Goal: Transaction & Acquisition: Purchase product/service

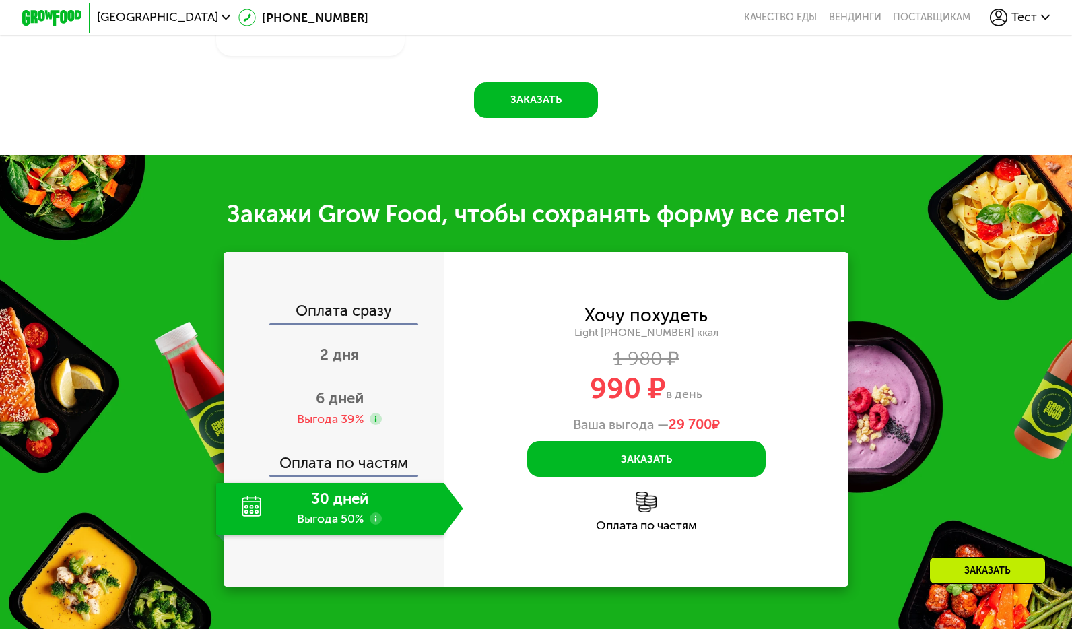
click at [468, 17] on span "Тест" at bounding box center [1025, 17] width 26 height 12
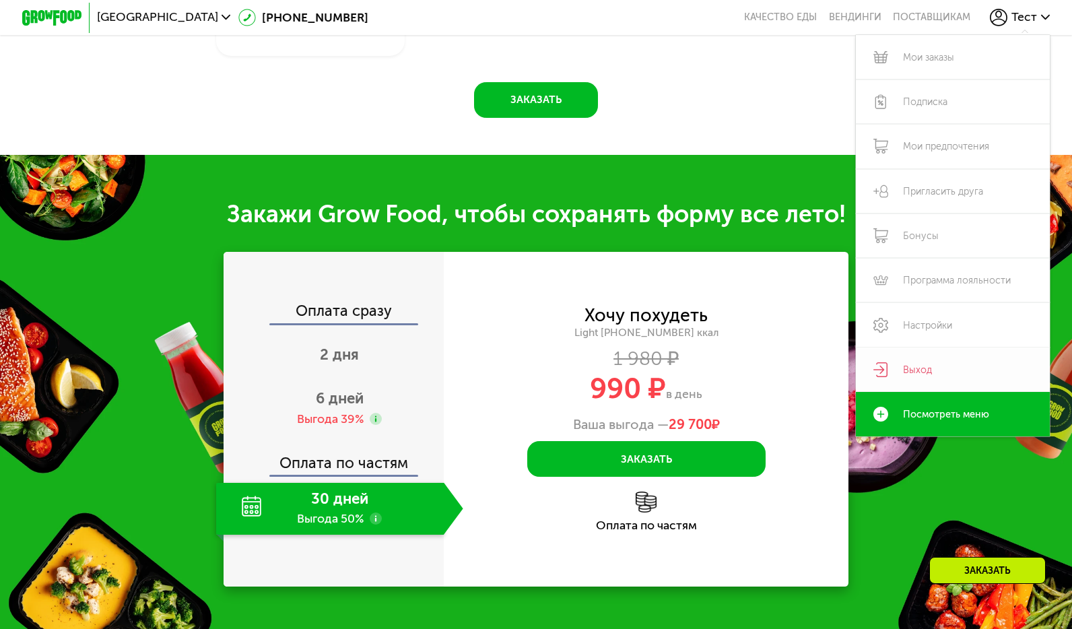
click at [468, 364] on link "Выход" at bounding box center [952, 370] width 193 height 44
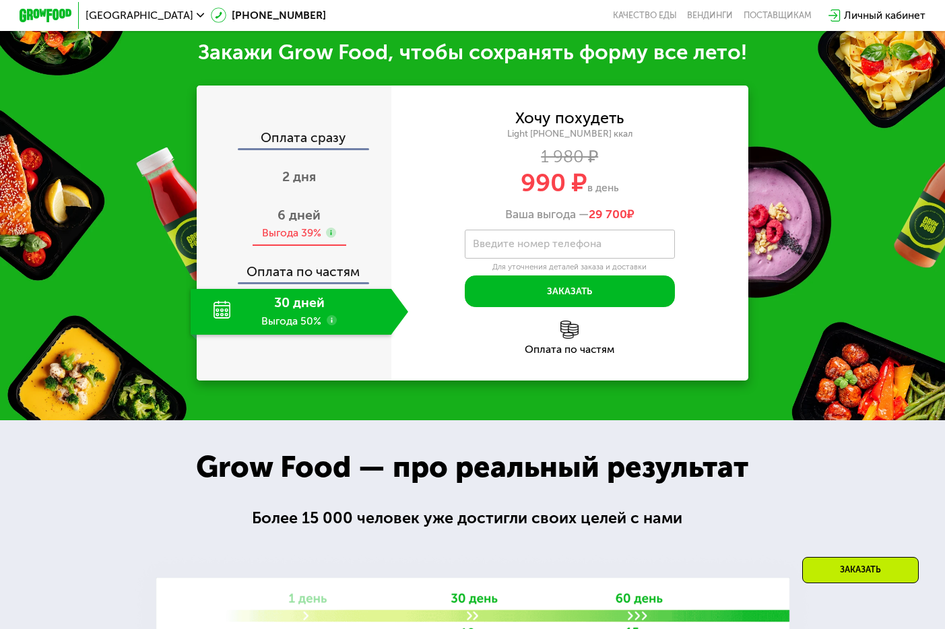
click at [316, 218] on span "6 дней" at bounding box center [298, 214] width 43 height 15
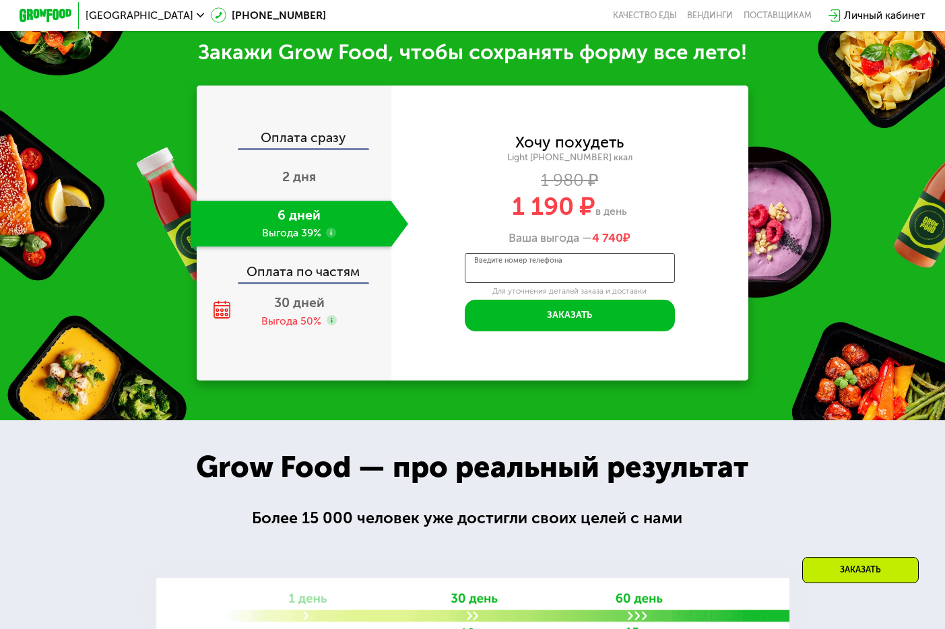
click at [468, 279] on input "Введите номер телефона" at bounding box center [570, 268] width 210 height 30
type input "**********"
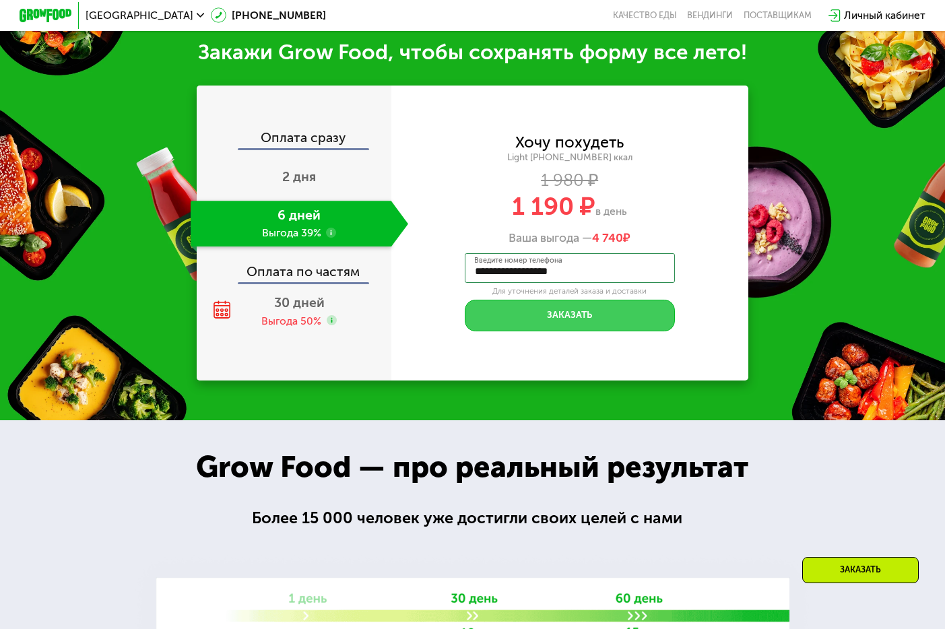
click at [468, 318] on button "Заказать" at bounding box center [570, 316] width 210 height 32
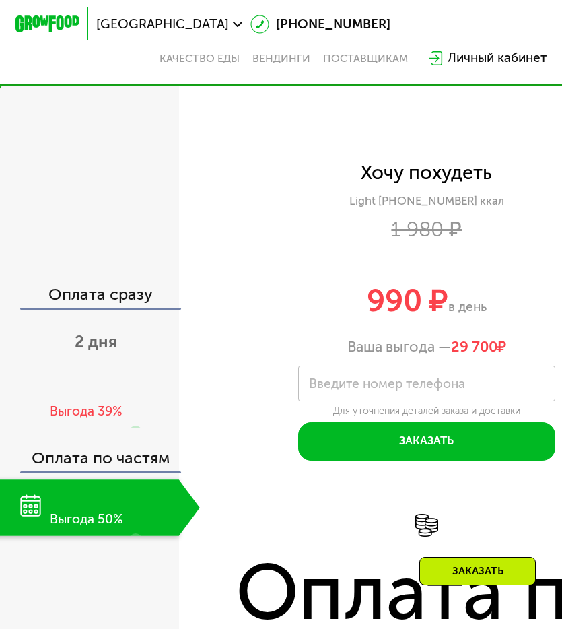
scroll to position [1630, 0]
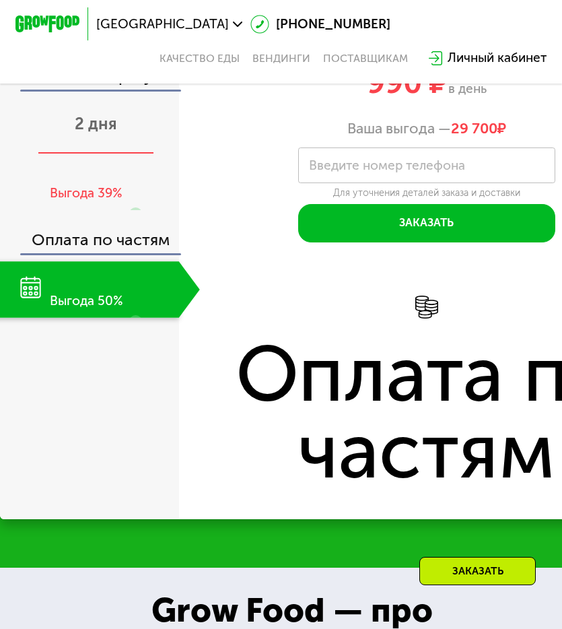
click at [106, 144] on div "2 дня" at bounding box center [96, 126] width 208 height 57
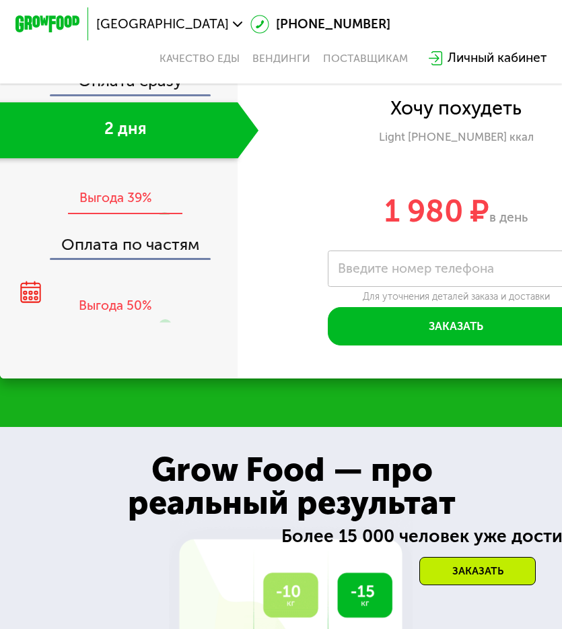
click at [120, 189] on div "Выгода 39%" at bounding box center [115, 198] width 73 height 18
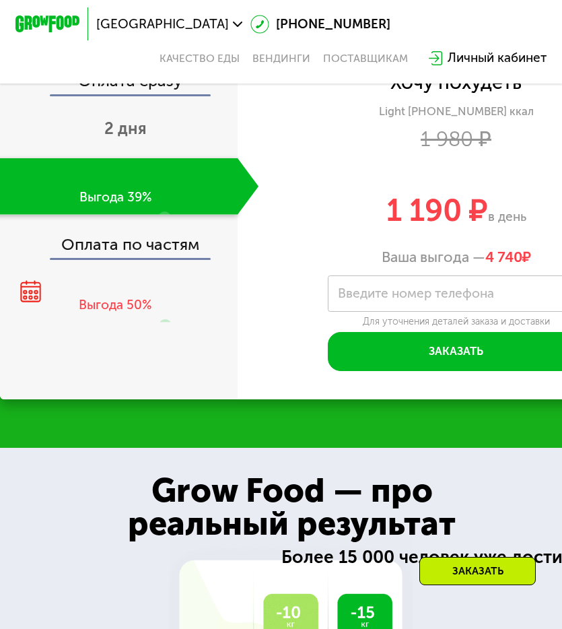
scroll to position [1506, 0]
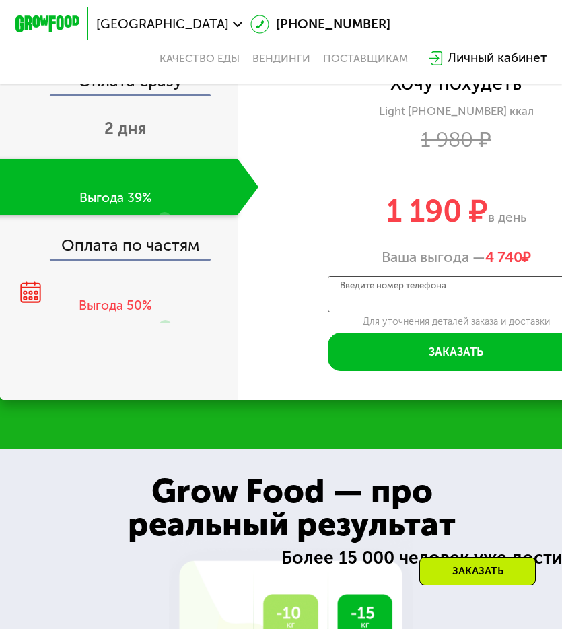
click at [383, 304] on input "Введите номер телефона" at bounding box center [456, 294] width 257 height 36
type input "**********"
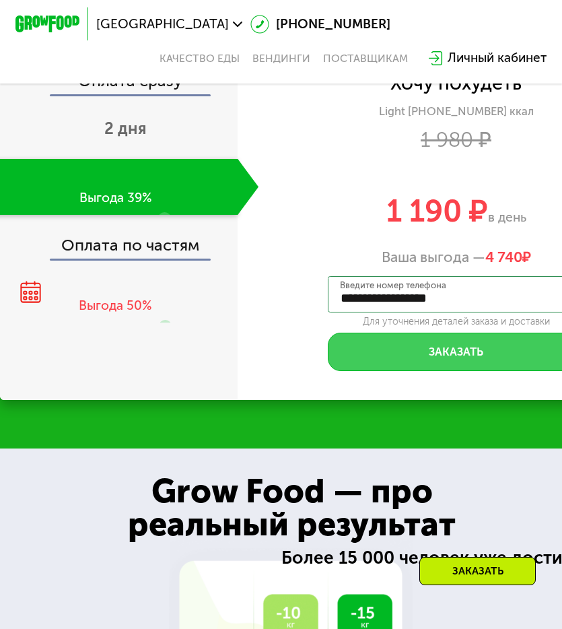
click at [490, 341] on button "Заказать" at bounding box center [456, 352] width 257 height 38
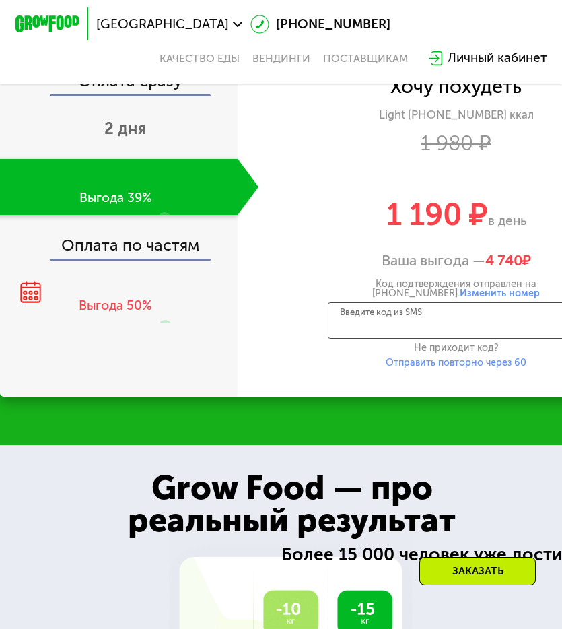
scroll to position [0, 22]
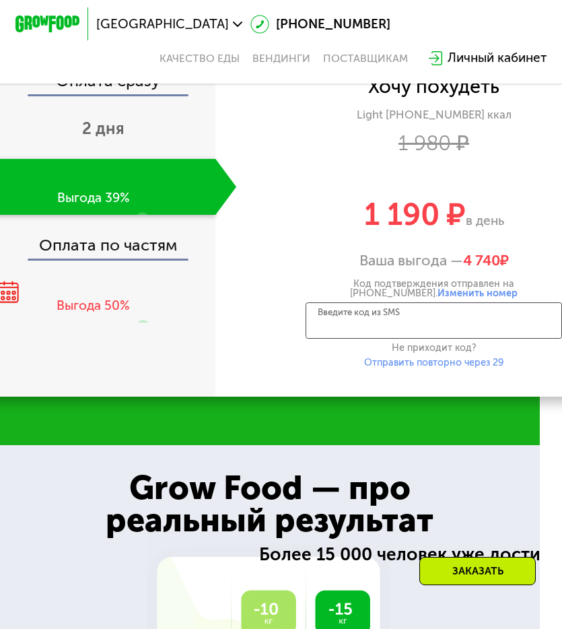
click at [377, 312] on div "Введите код из SMS" at bounding box center [434, 320] width 257 height 36
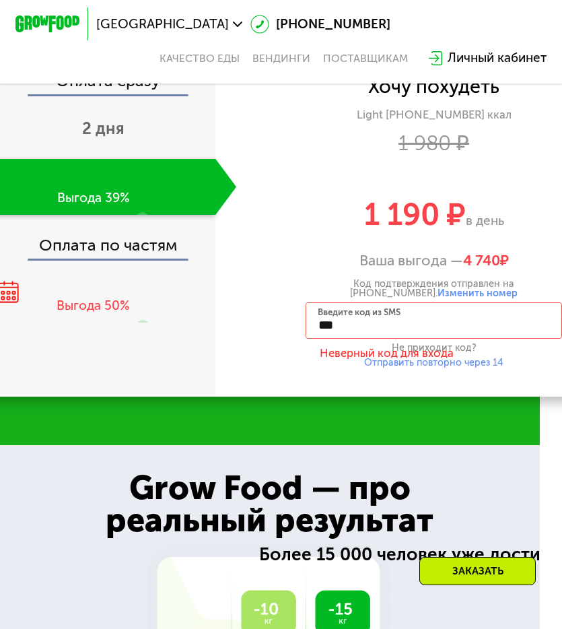
type input "****"
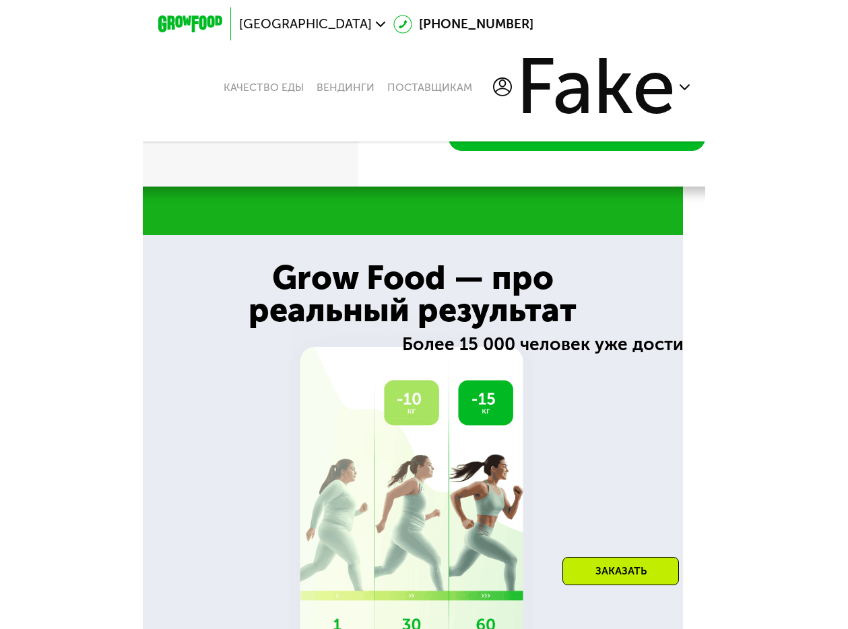
scroll to position [1672, 0]
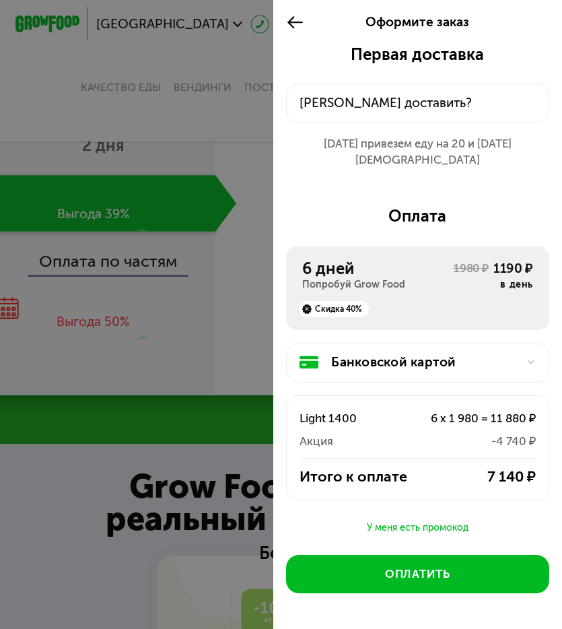
click at [289, 26] on icon at bounding box center [295, 23] width 18 height 20
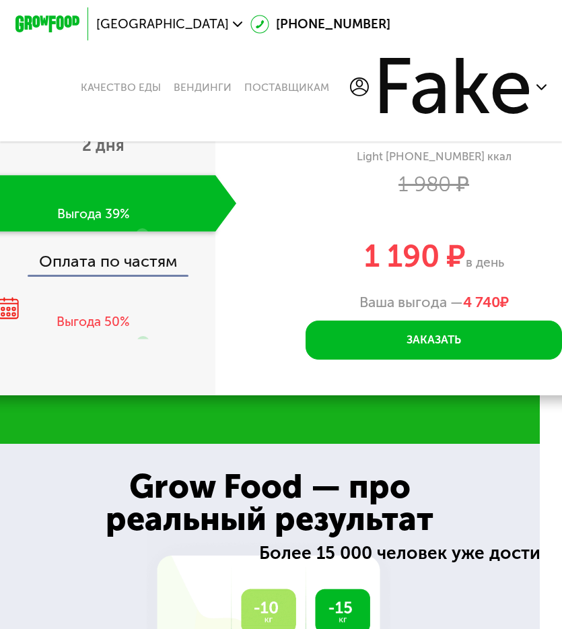
click at [562, 95] on div "Москва 8 (800) 555-21-78 Качество еды Вендинги поставщикам Fake" at bounding box center [281, 70] width 562 height 141
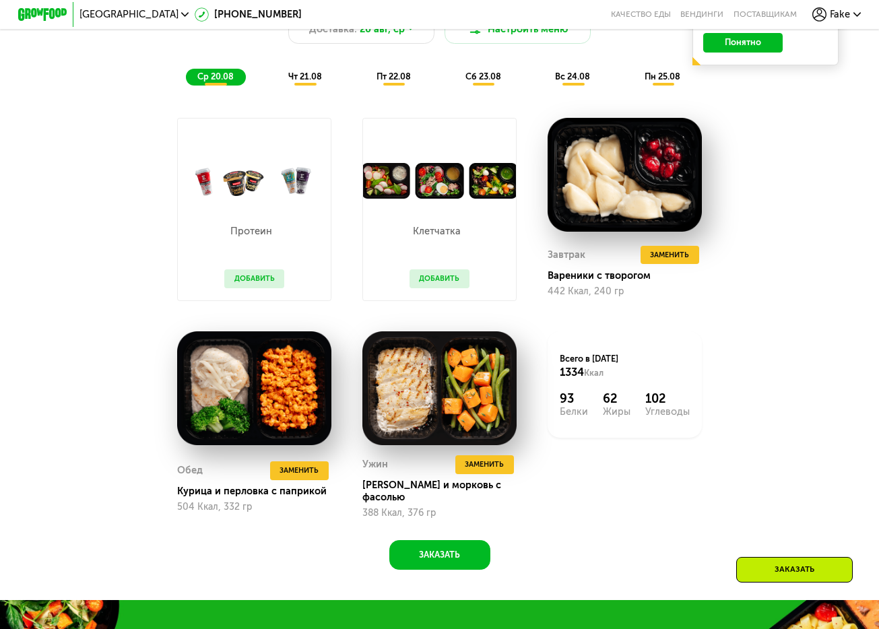
scroll to position [488, 0]
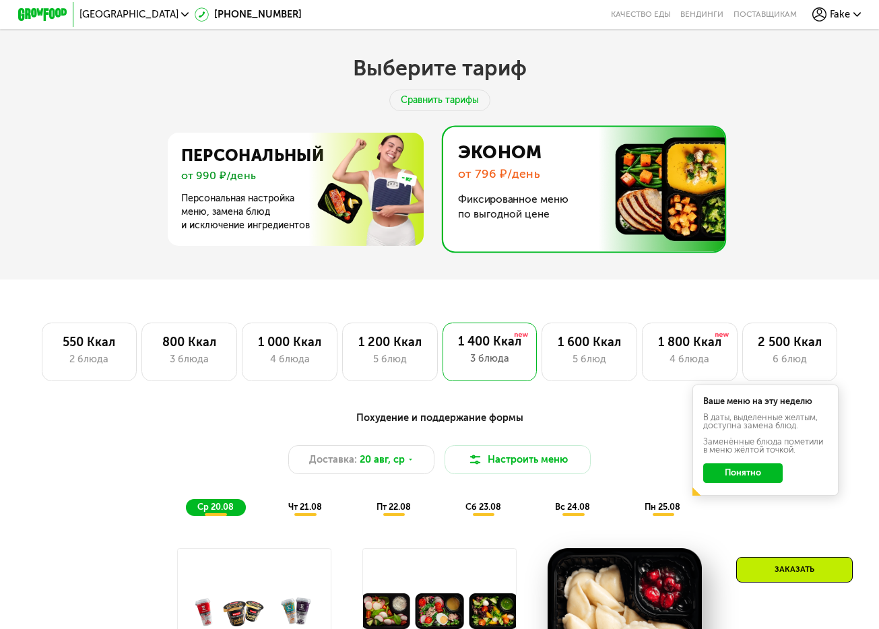
click at [562, 16] on span "Fake" at bounding box center [840, 14] width 20 height 10
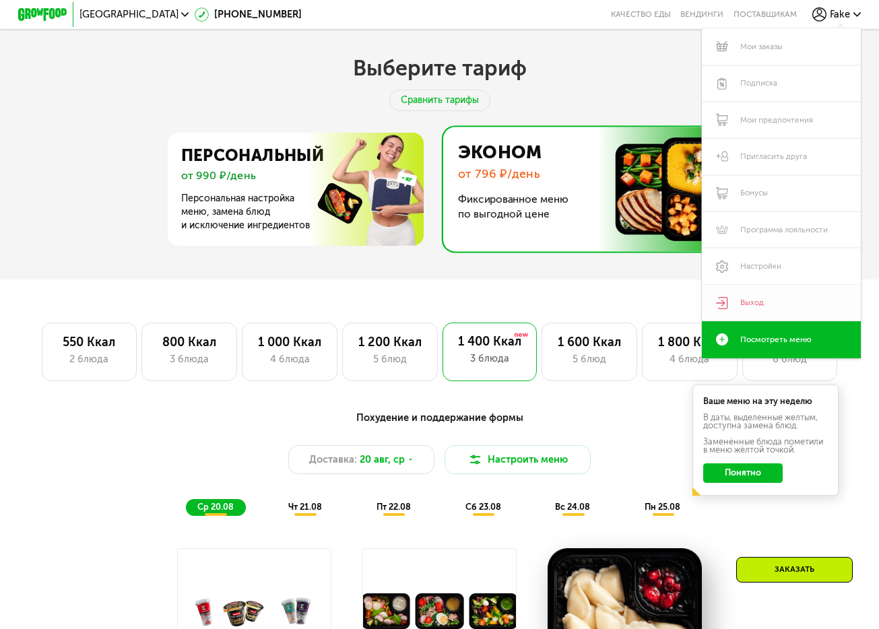
click at [562, 300] on link "Выход" at bounding box center [781, 303] width 159 height 36
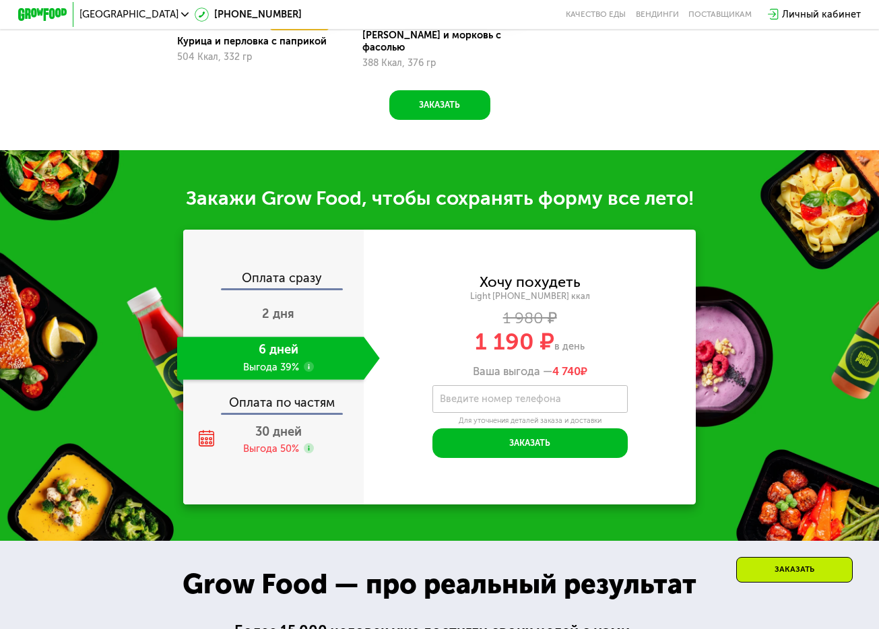
scroll to position [1412, 0]
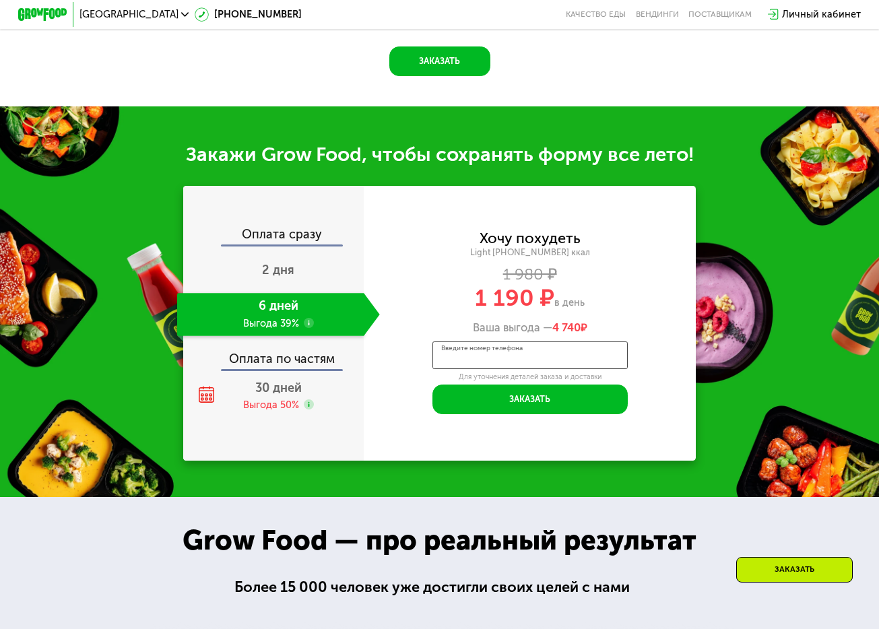
click at [496, 349] on input "Введите номер телефона" at bounding box center [529, 355] width 195 height 28
click at [562, 303] on div "Закажи Grow Food, чтобы сохранять форму все лето! Оплата сразу 2 дня 6 дней Выг…" at bounding box center [439, 301] width 879 height 391
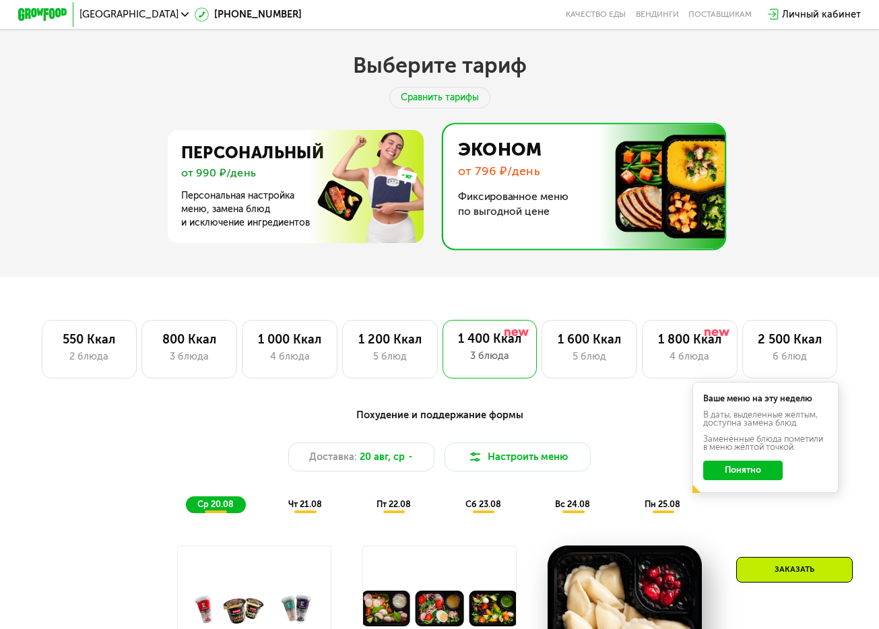
scroll to position [0, 0]
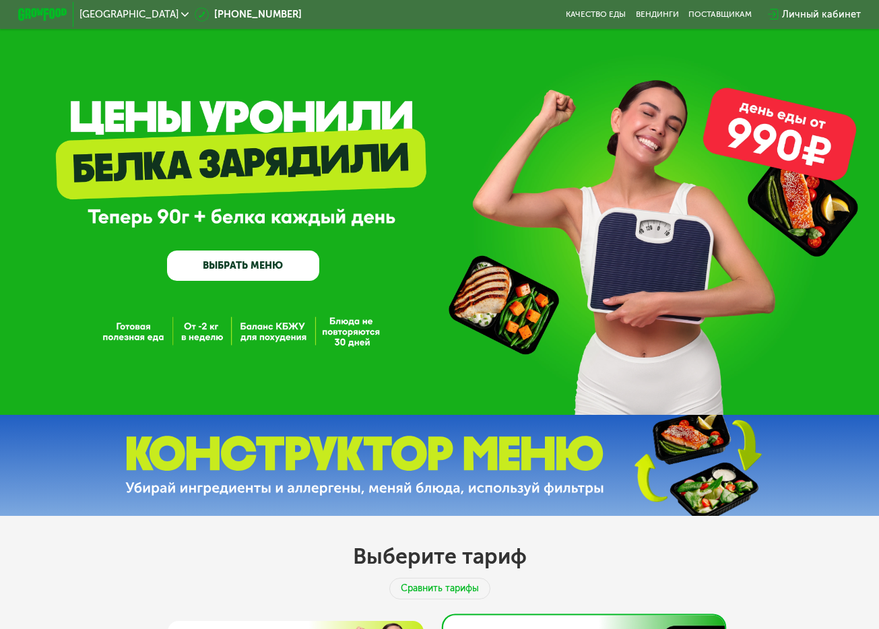
click at [562, 9] on div "Личный кабинет" at bounding box center [821, 14] width 79 height 15
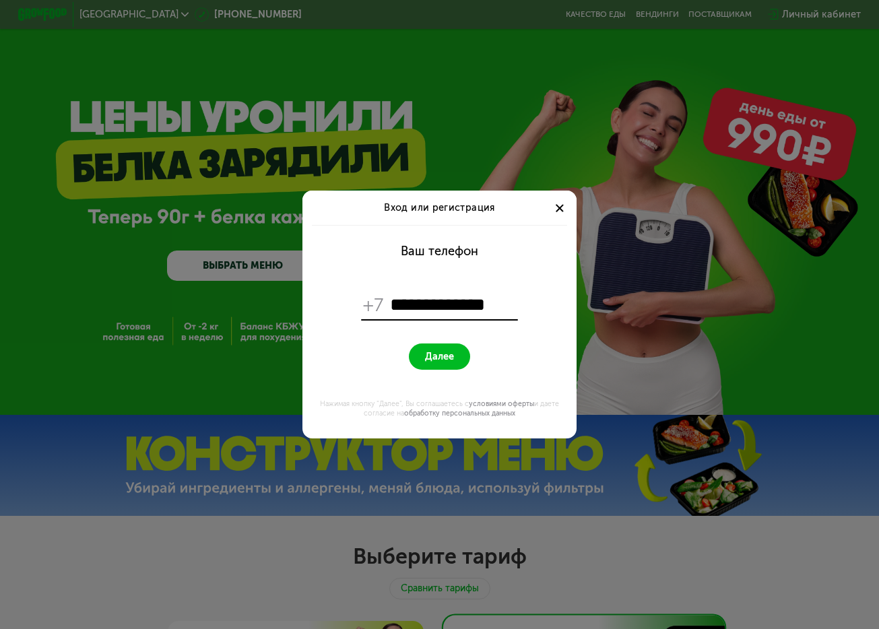
type input "**********"
click at [455, 366] on button "Далее" at bounding box center [439, 356] width 61 height 26
